Goal: Browse casually

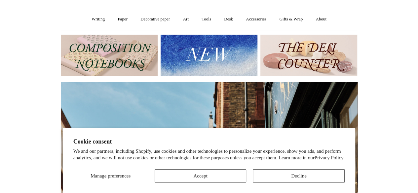
scroll to position [50, 0]
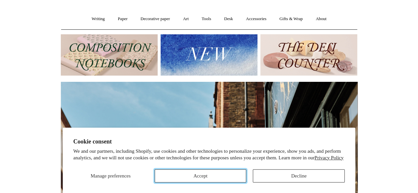
click at [235, 177] on button "Accept" at bounding box center [201, 175] width 92 height 13
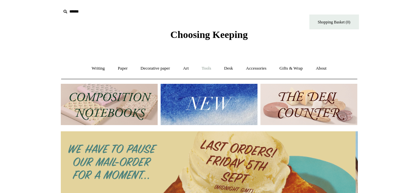
scroll to position [0, 0]
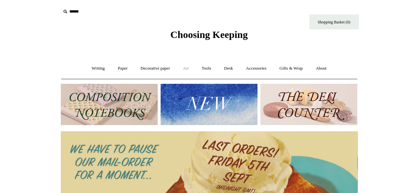
click at [184, 70] on link "Art +" at bounding box center [186, 69] width 18 height 18
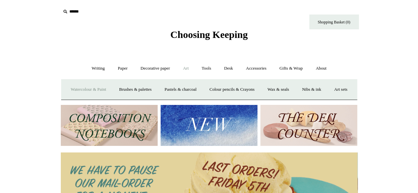
click at [90, 89] on link "Watercolour & Paint" at bounding box center [88, 90] width 47 height 18
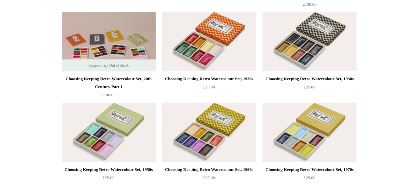
scroll to position [255, 0]
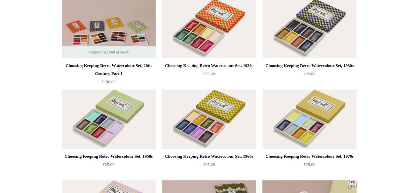
scroll to position [269, 0]
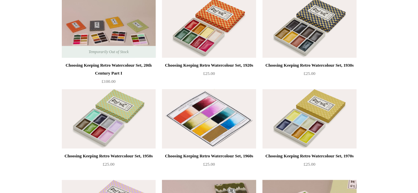
click at [217, 107] on img at bounding box center [209, 118] width 94 height 59
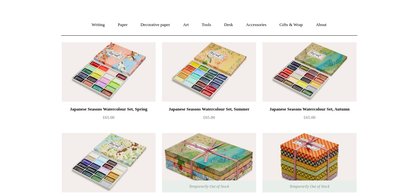
scroll to position [0, 0]
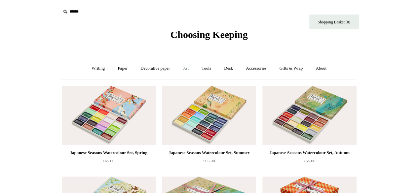
click at [185, 68] on link "Art +" at bounding box center [186, 69] width 18 height 18
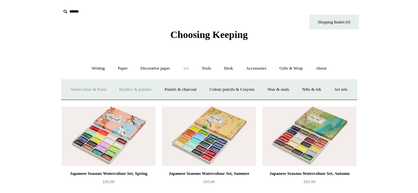
click at [149, 90] on link "Brushes & palettes" at bounding box center [135, 90] width 44 height 18
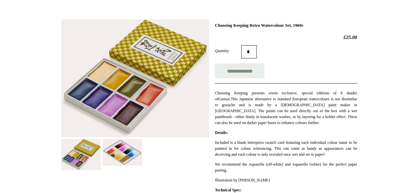
scroll to position [83, 0]
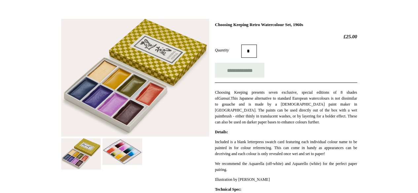
click at [132, 95] on img at bounding box center [135, 78] width 148 height 118
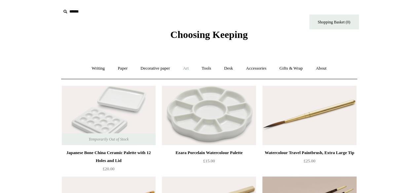
click at [185, 70] on link "Art +" at bounding box center [186, 69] width 18 height 18
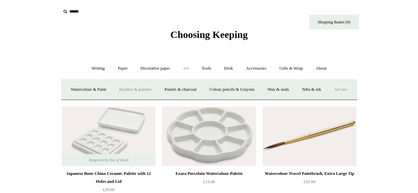
click at [328, 98] on link "Art sets" at bounding box center [340, 90] width 25 height 18
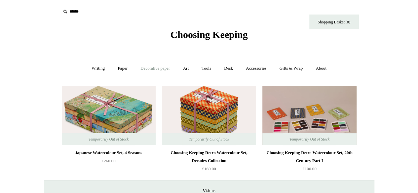
click at [155, 68] on link "Decorative paper +" at bounding box center [154, 69] width 41 height 18
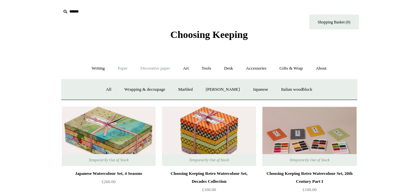
click at [114, 69] on link "Paper +" at bounding box center [123, 69] width 22 height 18
click at [113, 90] on link "Notebooks +" at bounding box center [116, 90] width 30 height 18
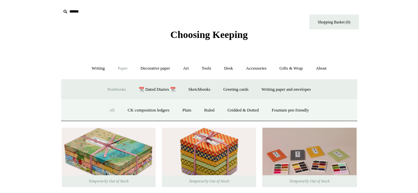
click at [109, 111] on link "All" at bounding box center [112, 111] width 18 height 18
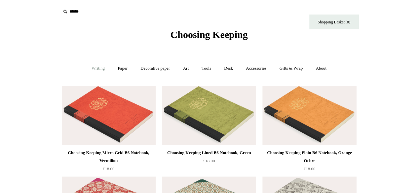
click at [94, 70] on link "Writing +" at bounding box center [98, 69] width 25 height 18
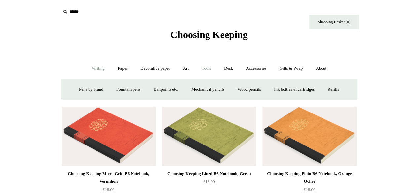
click at [214, 68] on link "Tools +" at bounding box center [206, 69] width 21 height 18
click at [232, 68] on link "Desk +" at bounding box center [228, 69] width 21 height 18
click at [261, 68] on link "Accessories +" at bounding box center [256, 69] width 32 height 18
click at [170, 89] on link "Paperweights +" at bounding box center [168, 90] width 35 height 18
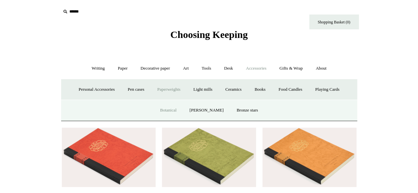
click at [176, 109] on link "Botanical" at bounding box center [168, 111] width 28 height 18
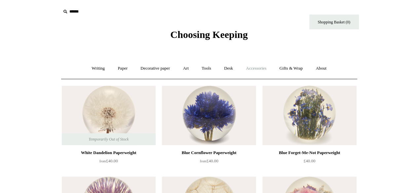
click at [255, 68] on link "Accessories +" at bounding box center [256, 69] width 32 height 18
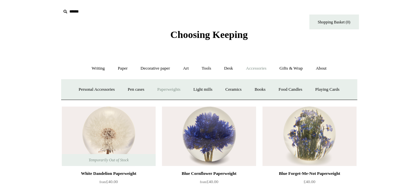
click at [168, 89] on link "Paperweights +" at bounding box center [168, 90] width 35 height 18
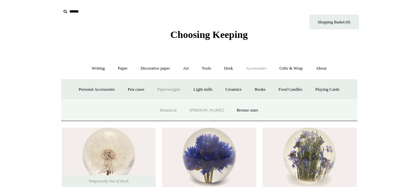
click at [217, 110] on link "[PERSON_NAME]" at bounding box center [206, 111] width 46 height 18
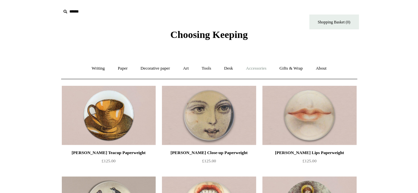
click at [259, 67] on link "Accessories +" at bounding box center [256, 69] width 32 height 18
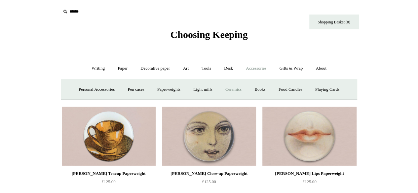
click at [236, 90] on link "Ceramics +" at bounding box center [233, 90] width 28 height 18
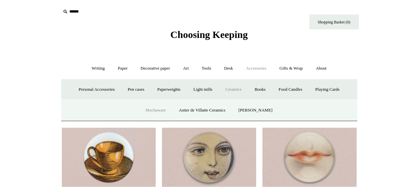
click at [158, 107] on link "Mochaware" at bounding box center [155, 111] width 32 height 18
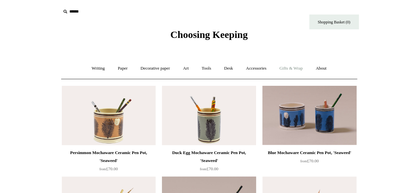
click at [298, 66] on link "Gifts & Wrap +" at bounding box center [290, 69] width 35 height 18
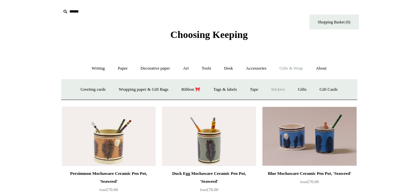
click at [287, 89] on link "Stickers" at bounding box center [278, 90] width 26 height 18
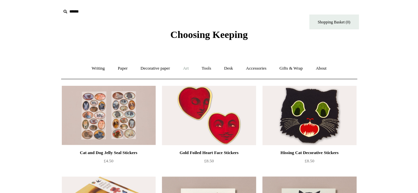
click at [188, 70] on link "Art +" at bounding box center [186, 69] width 18 height 18
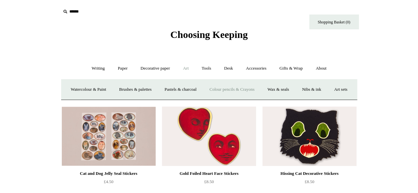
click at [252, 89] on link "Colour pencils & Crayons" at bounding box center [231, 90] width 57 height 18
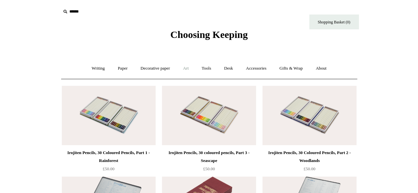
click at [189, 67] on link "Art +" at bounding box center [186, 69] width 18 height 18
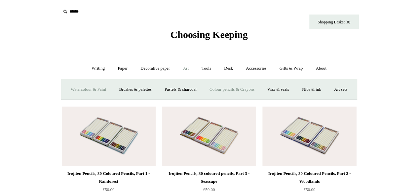
click at [88, 91] on link "Watercolour & Paint" at bounding box center [88, 90] width 47 height 18
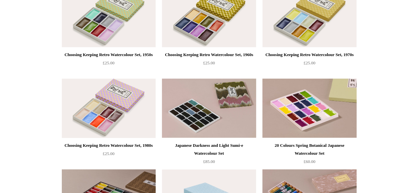
scroll to position [326, 0]
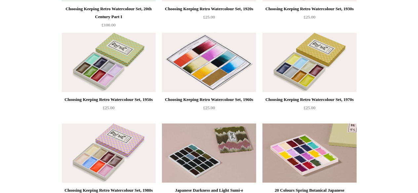
click at [210, 66] on img at bounding box center [209, 62] width 94 height 59
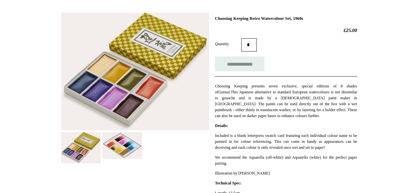
scroll to position [89, 0]
click at [121, 135] on img at bounding box center [122, 145] width 40 height 27
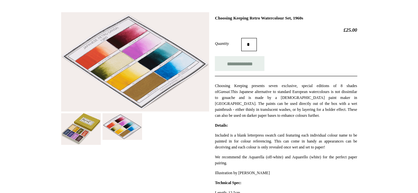
click at [78, 136] on img at bounding box center [81, 129] width 40 height 32
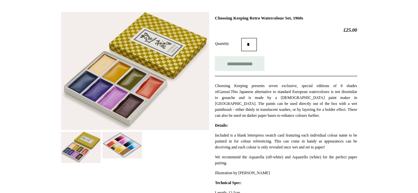
click at [119, 153] on img at bounding box center [122, 145] width 40 height 27
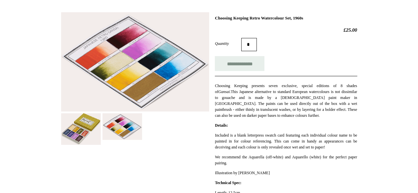
click at [67, 136] on img at bounding box center [81, 129] width 40 height 32
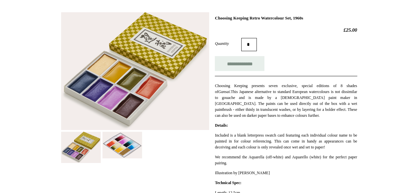
click at [117, 132] on img at bounding box center [122, 145] width 40 height 27
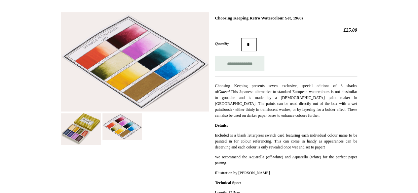
click at [83, 133] on img at bounding box center [81, 129] width 40 height 32
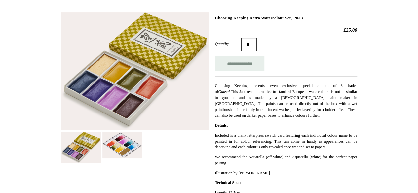
click at [122, 140] on img at bounding box center [122, 145] width 40 height 27
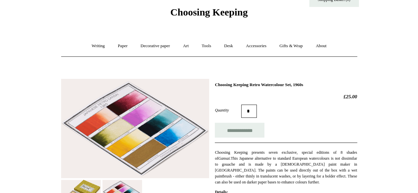
scroll to position [0, 0]
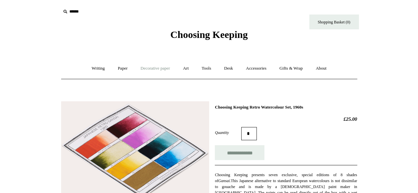
click at [155, 69] on link "Decorative paper +" at bounding box center [154, 69] width 41 height 18
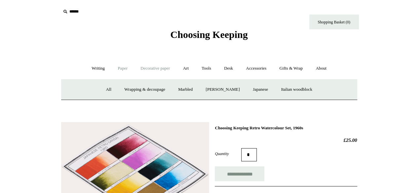
click at [114, 66] on link "Paper +" at bounding box center [123, 69] width 22 height 18
click at [193, 89] on link "Sketchbooks +" at bounding box center [199, 90] width 34 height 18
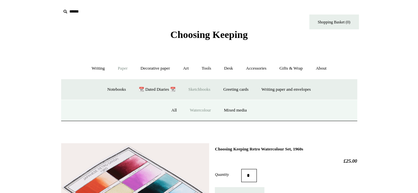
click at [197, 111] on link "Watercolour" at bounding box center [200, 111] width 33 height 18
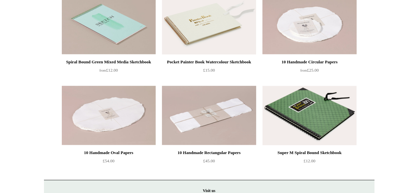
scroll to position [271, 0]
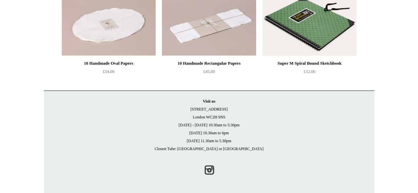
drag, startPoint x: 226, startPoint y: 116, endPoint x: 192, endPoint y: 108, distance: 34.5
click at [192, 108] on p "Visit [GEOGRAPHIC_DATA][STREET_ADDRESS] [DATE] - [DATE] 10:30am to 5:30pm [DATE…" at bounding box center [209, 124] width 317 height 55
